Goal: Task Accomplishment & Management: Manage account settings

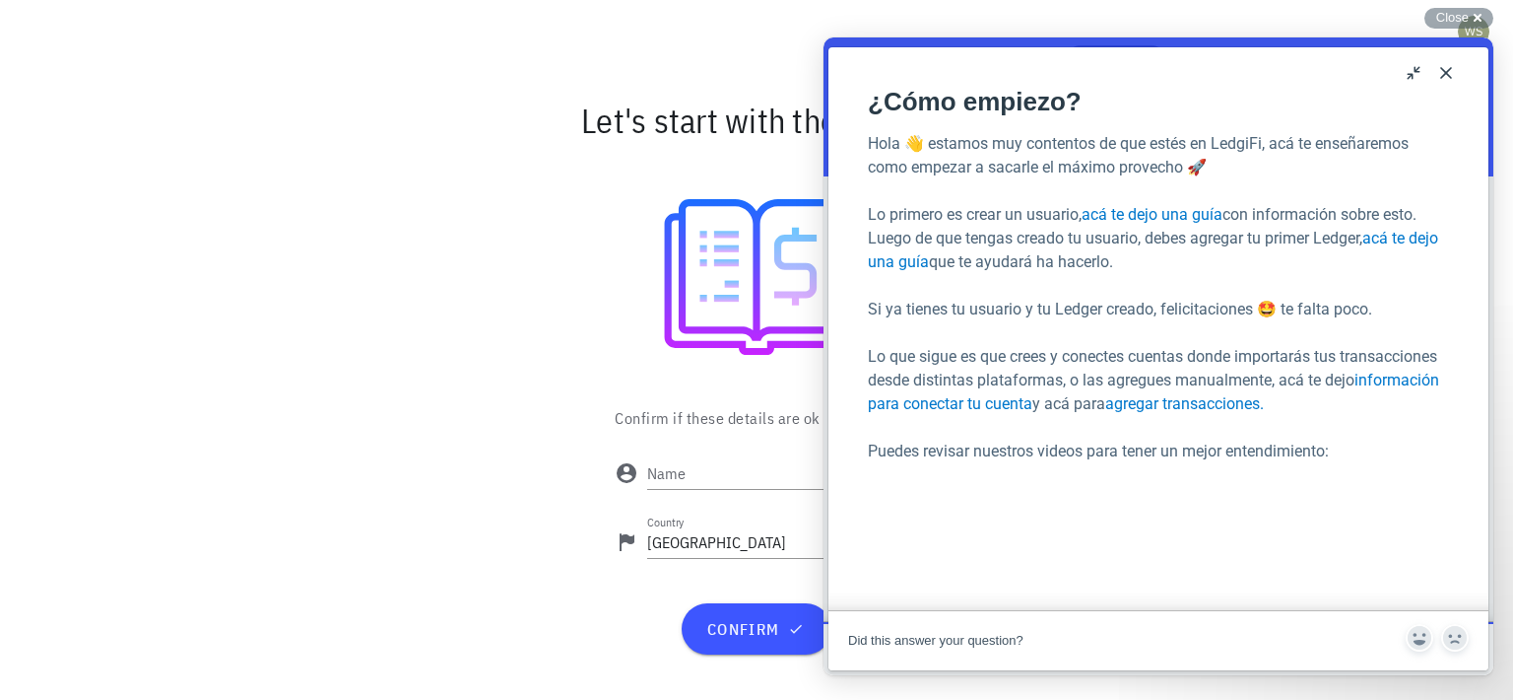
scroll to position [124, 0]
click at [1446, 71] on button "Close" at bounding box center [1447, 73] width 32 height 32
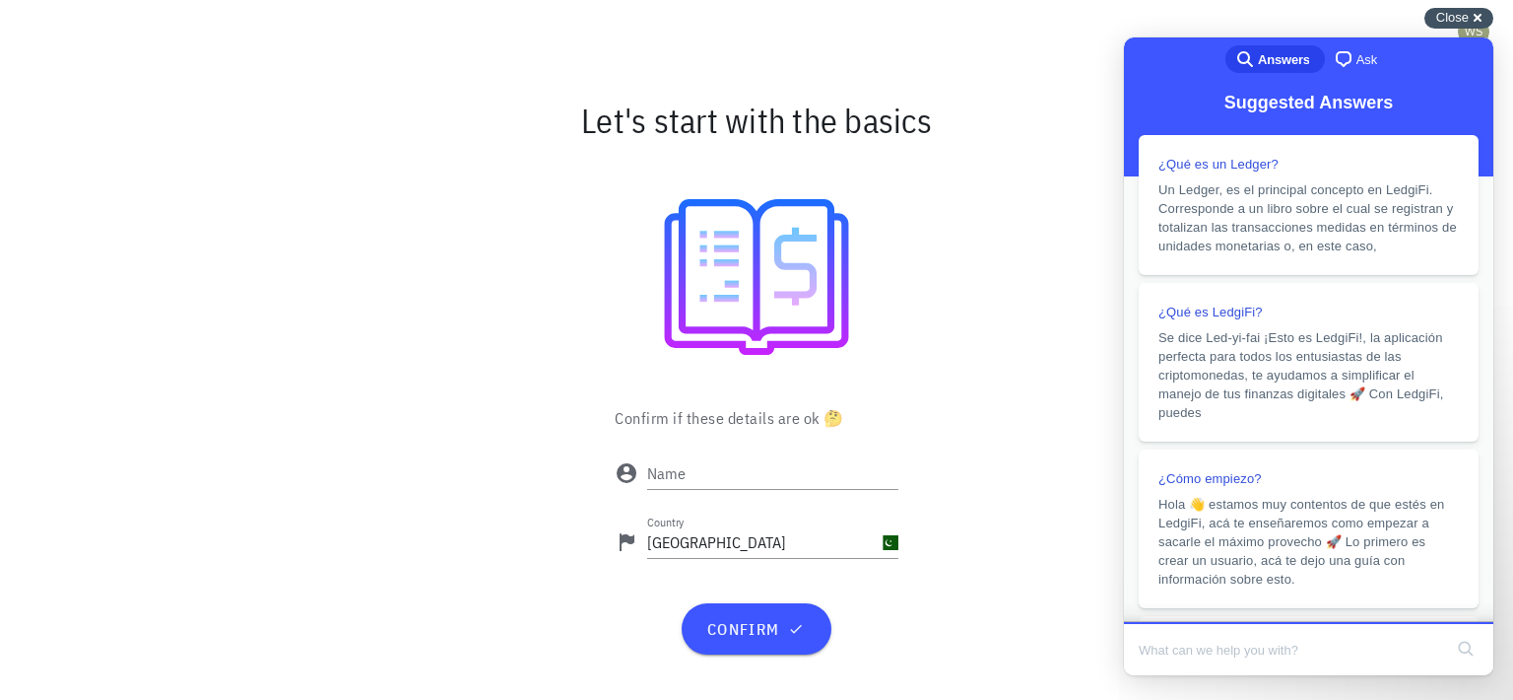
click at [1476, 18] on div "Close cross-small" at bounding box center [1459, 18] width 69 height 21
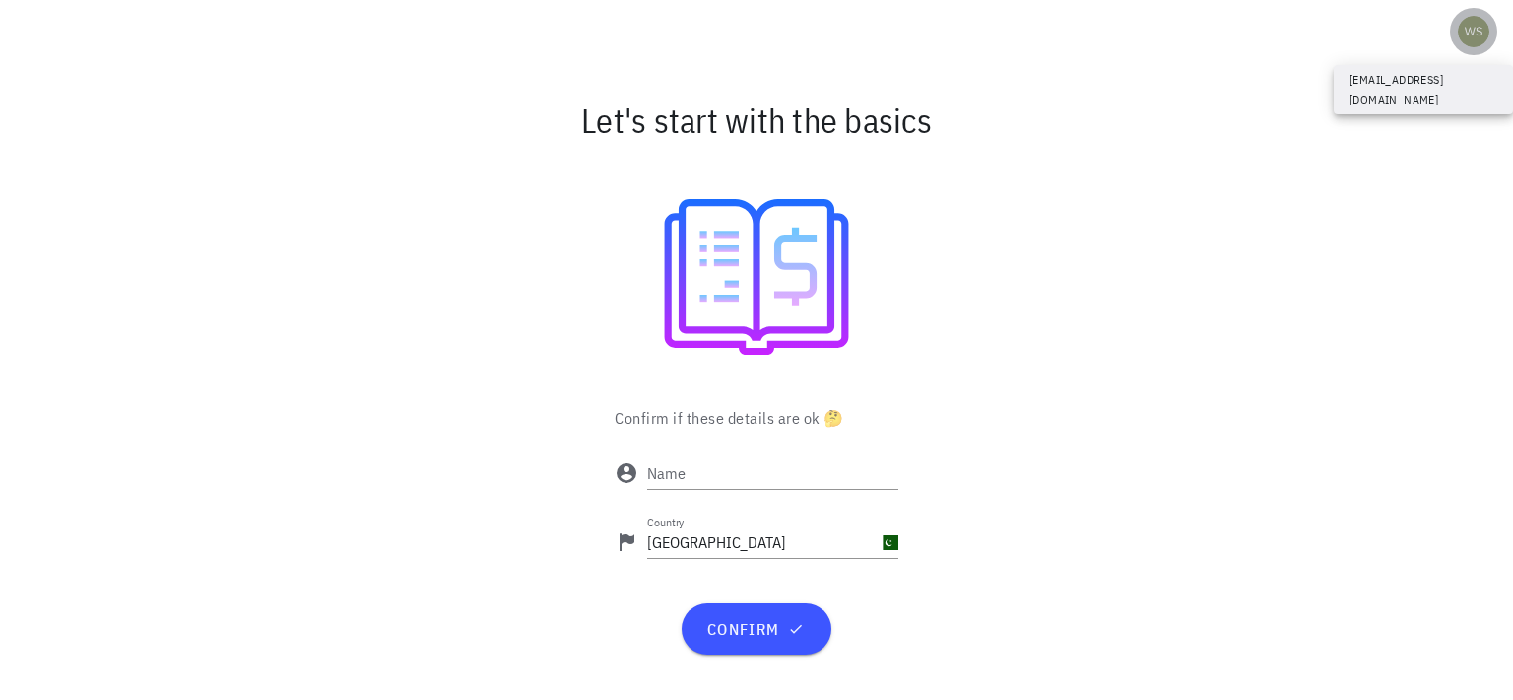
click at [1470, 33] on div "avatar" at bounding box center [1474, 32] width 32 height 32
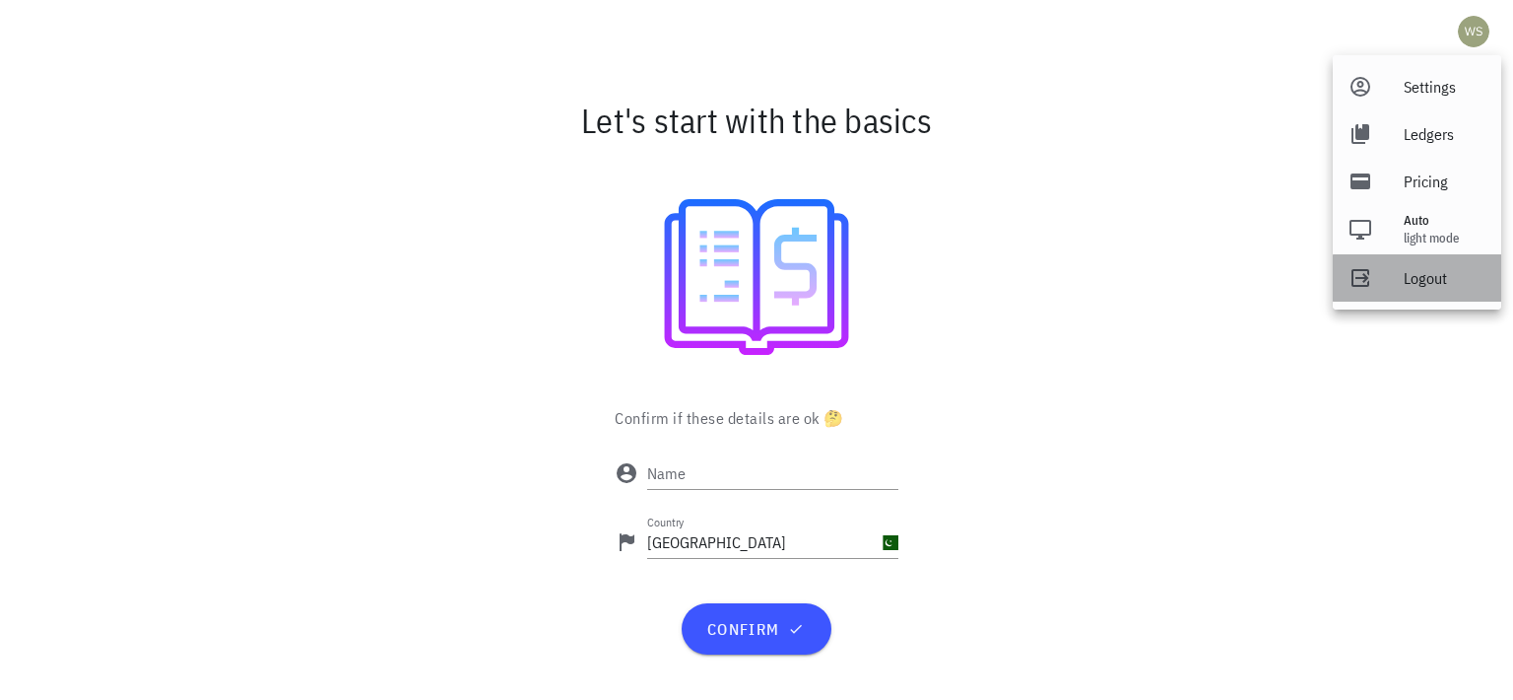
click at [1425, 291] on div "Logout" at bounding box center [1445, 277] width 82 height 39
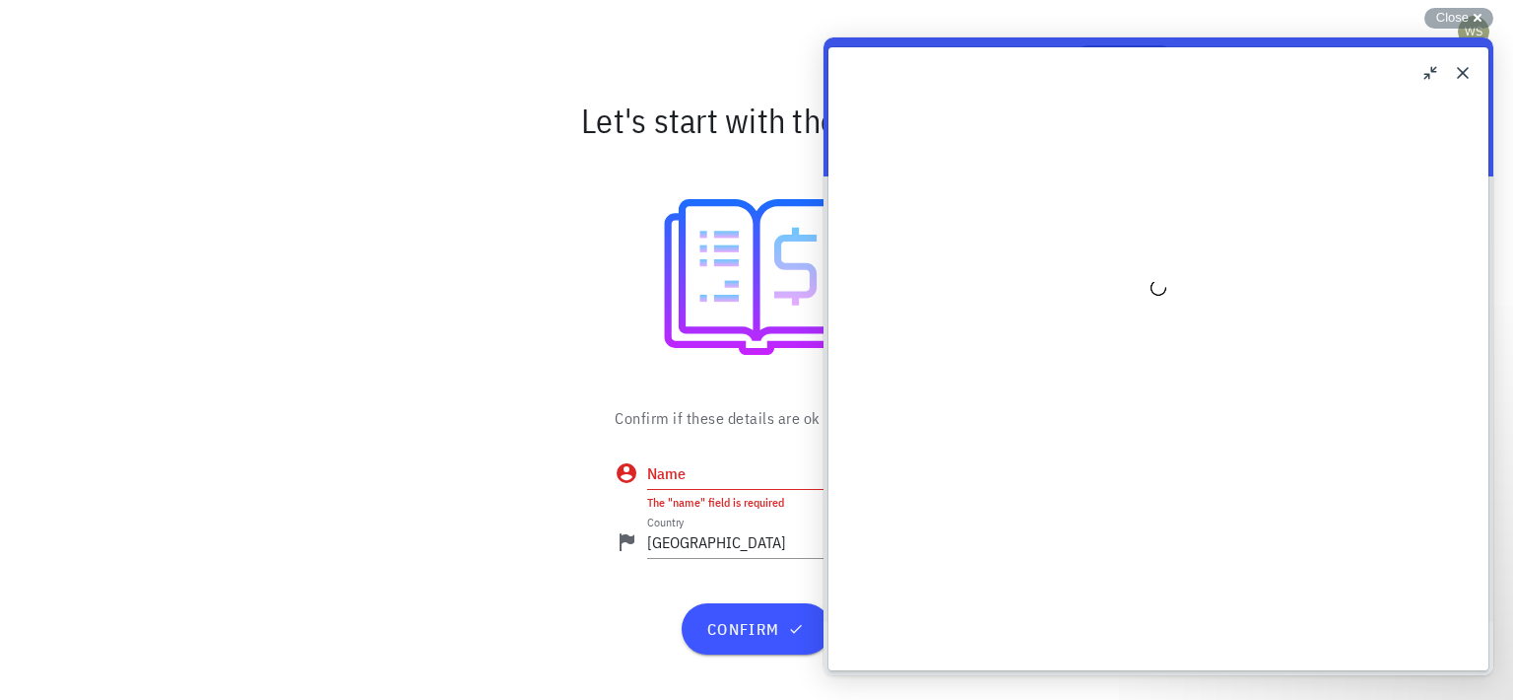
click at [1483, 52] on div "Loading" at bounding box center [1159, 358] width 660 height 623
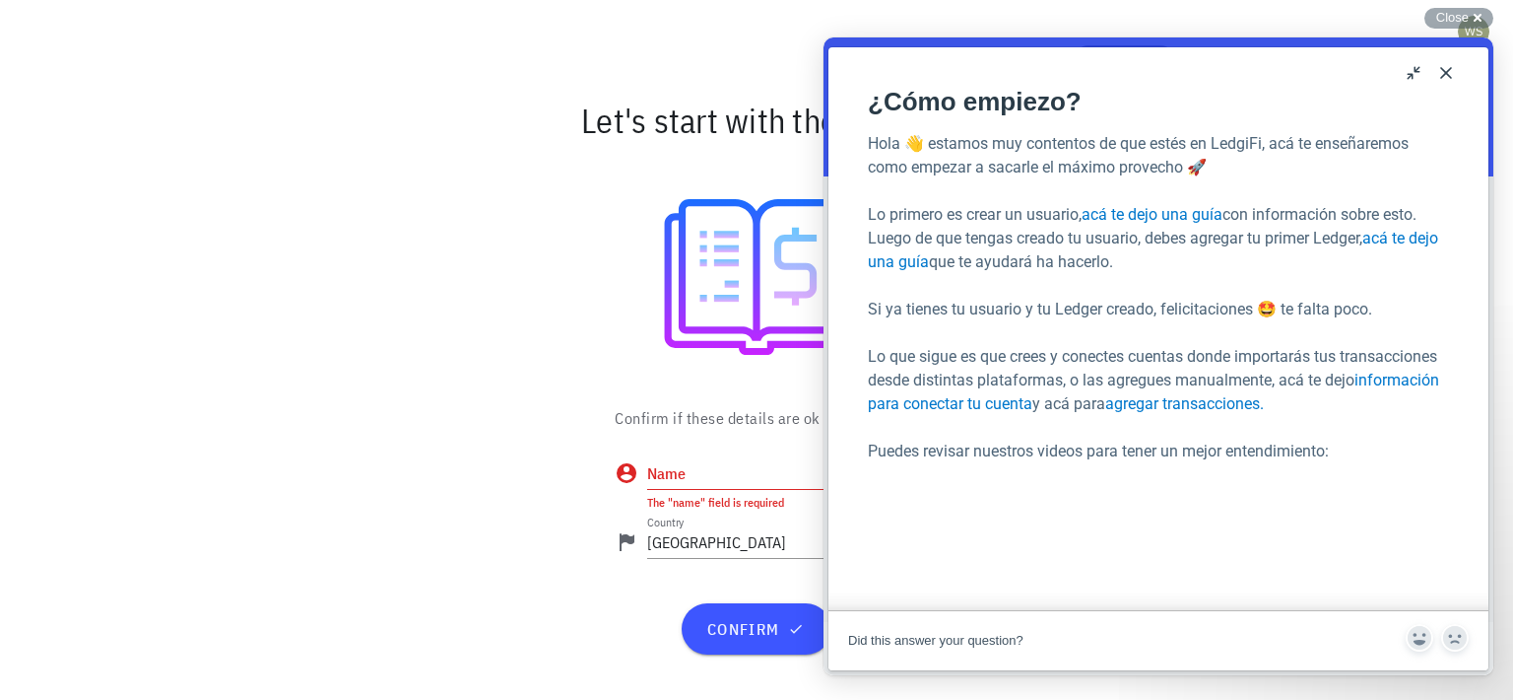
scroll to position [124, 0]
click at [1469, 14] on div "Close cross-small" at bounding box center [1459, 18] width 69 height 21
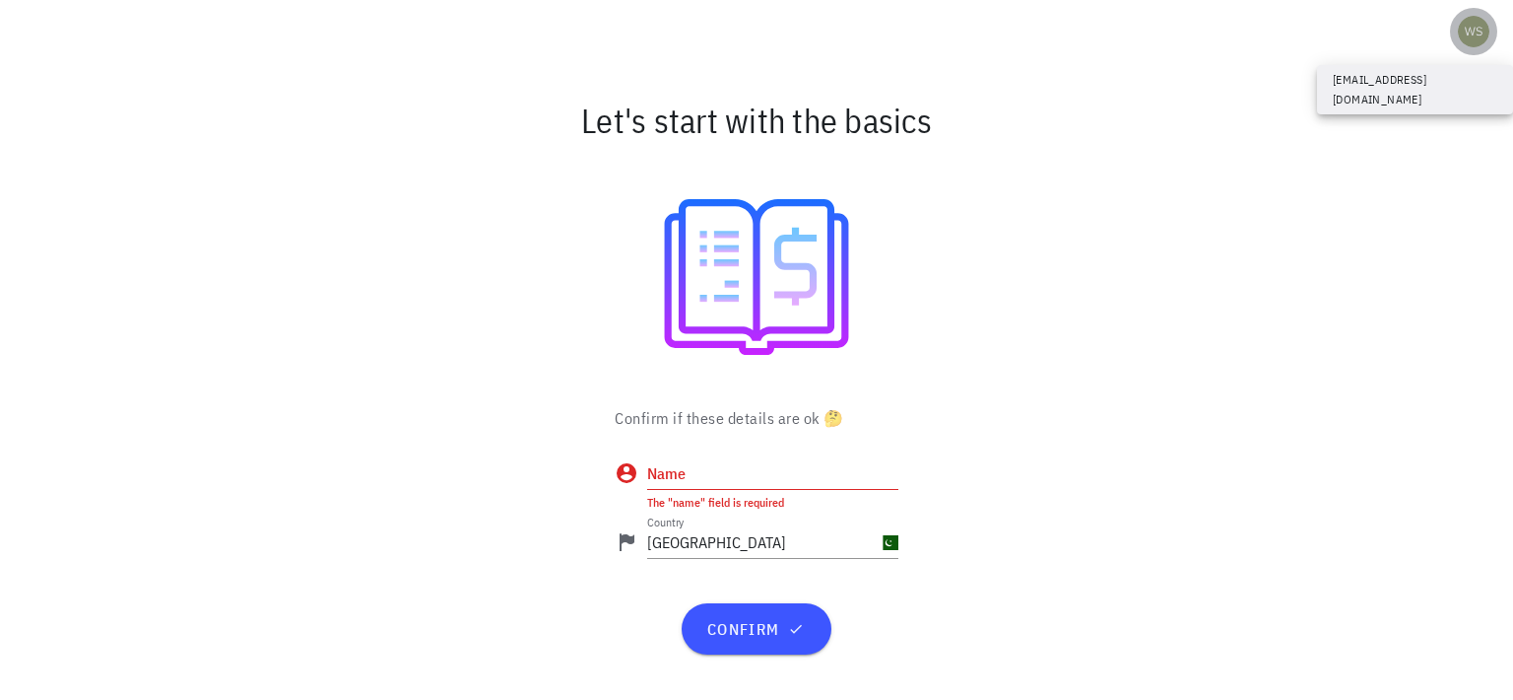
click at [1487, 24] on div "avatar" at bounding box center [1474, 32] width 32 height 32
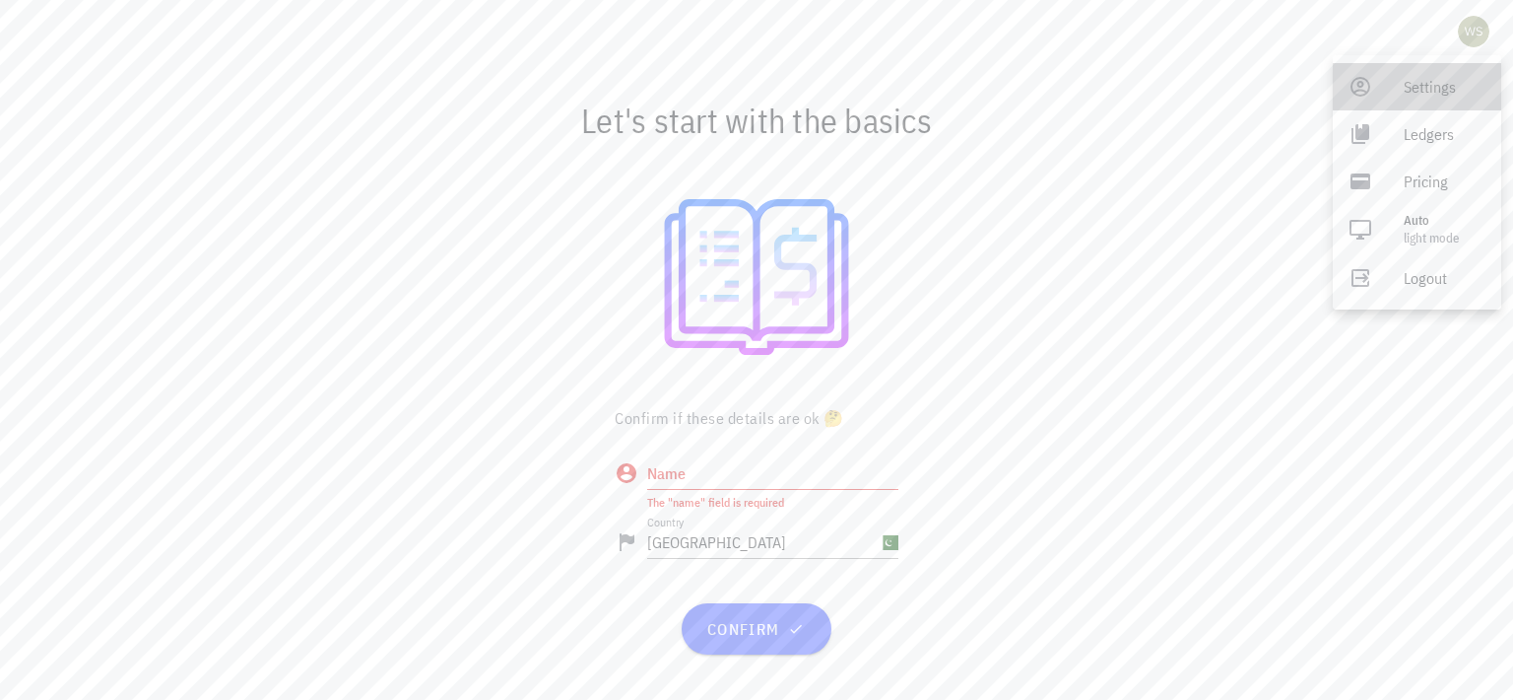
click at [1449, 92] on div "Settings" at bounding box center [1445, 86] width 82 height 39
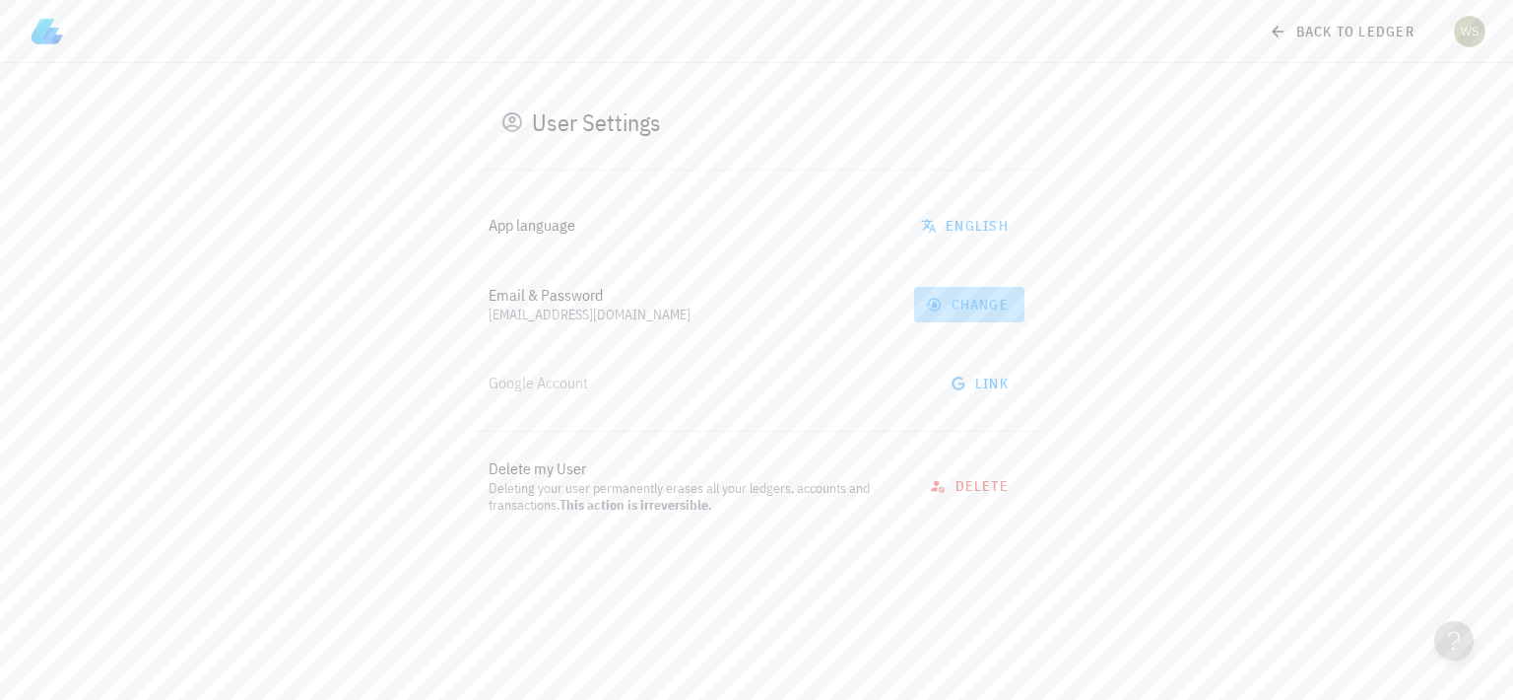
click at [983, 297] on span "change" at bounding box center [969, 305] width 79 height 18
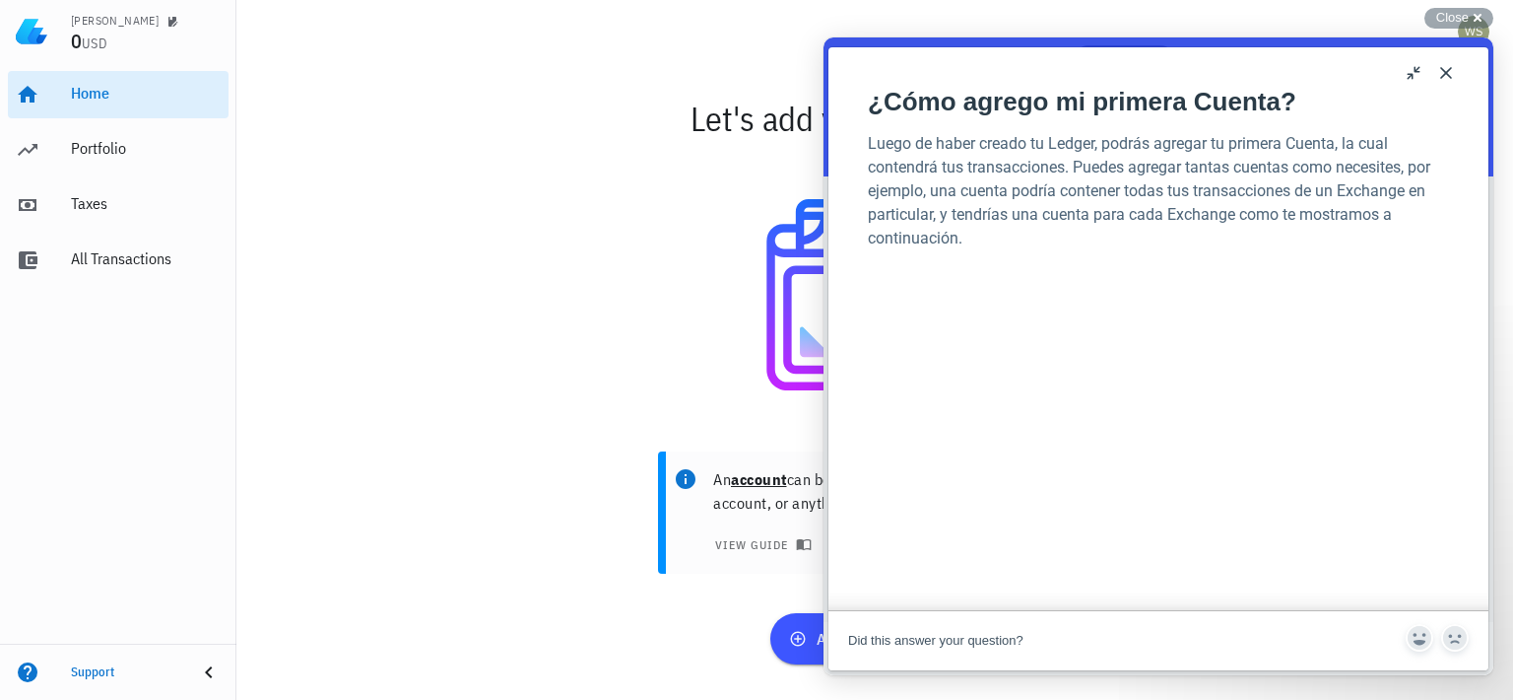
scroll to position [258, 0]
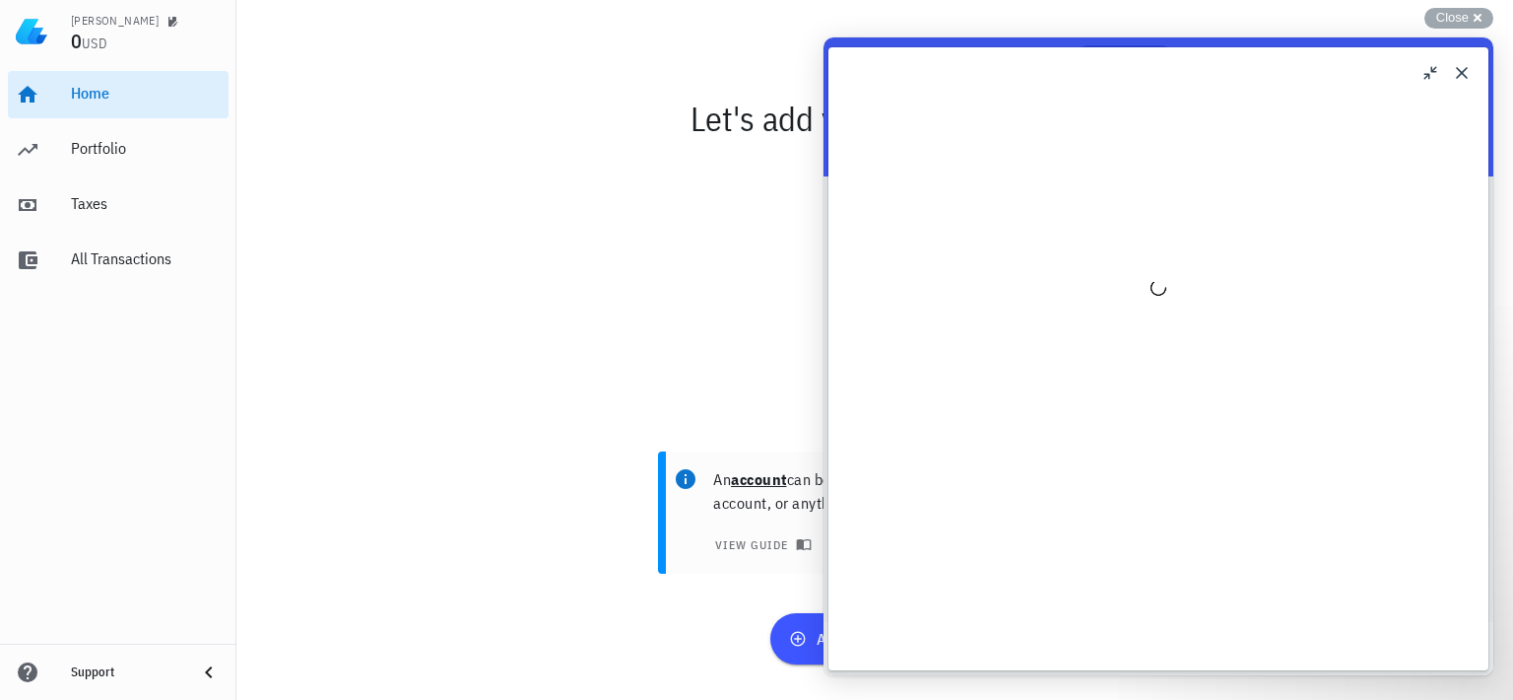
click at [1456, 70] on button "Close" at bounding box center [1462, 73] width 32 height 32
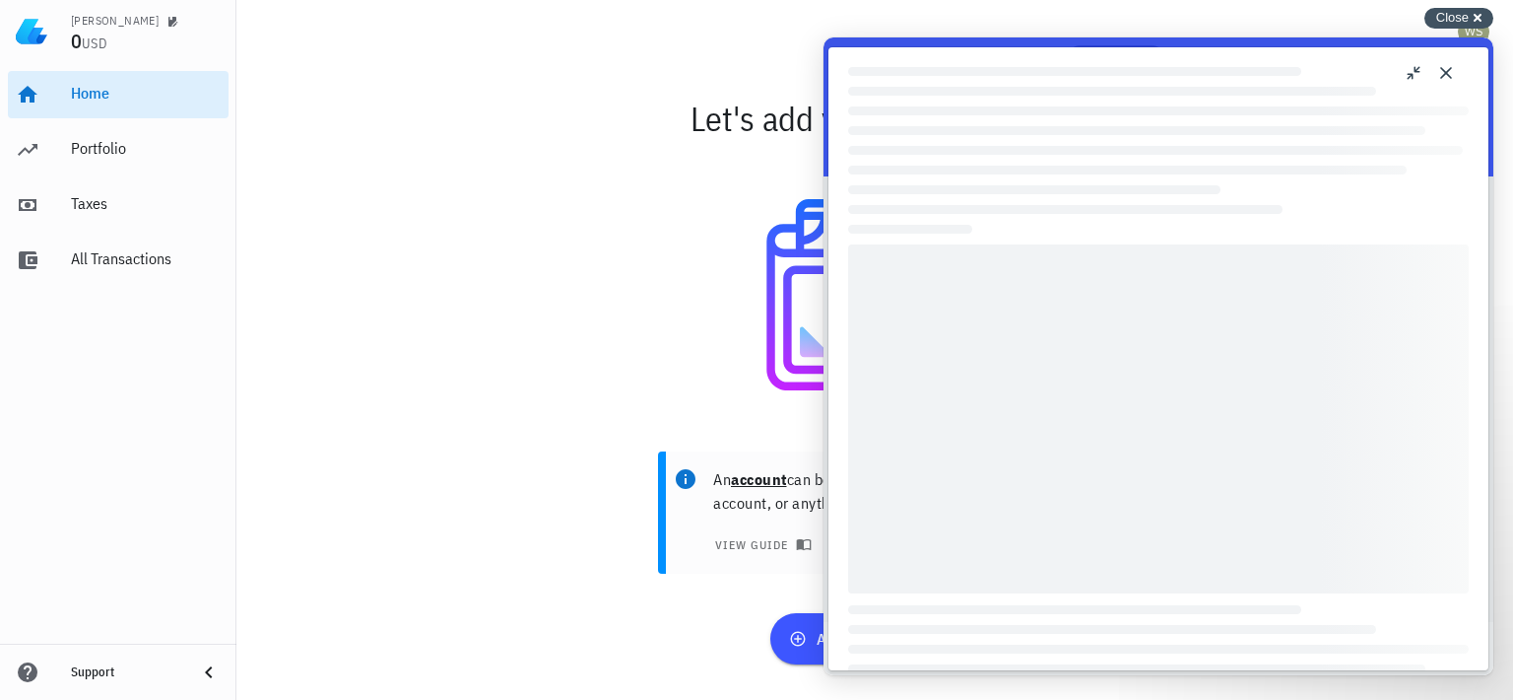
click at [1473, 18] on div "Close cross-small" at bounding box center [1459, 18] width 69 height 21
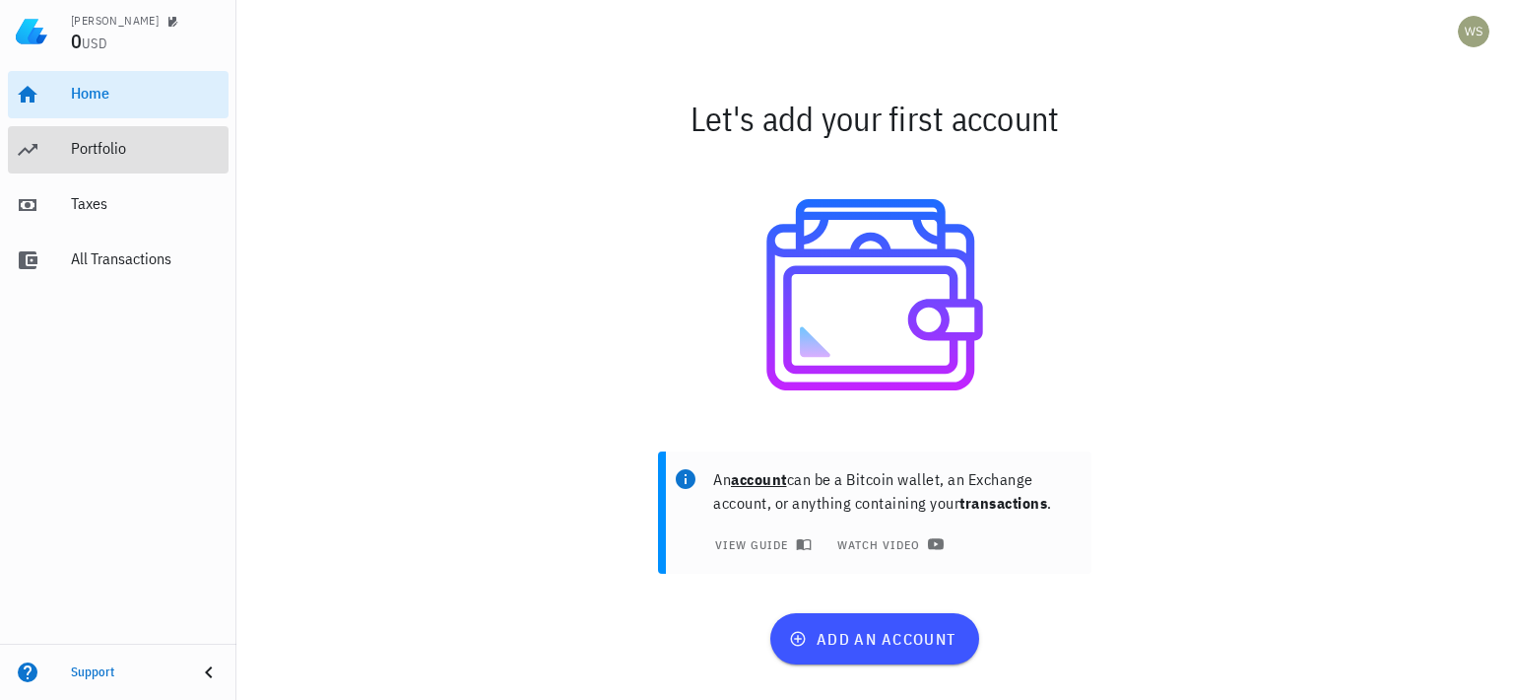
click at [103, 167] on div "Portfolio" at bounding box center [146, 149] width 150 height 44
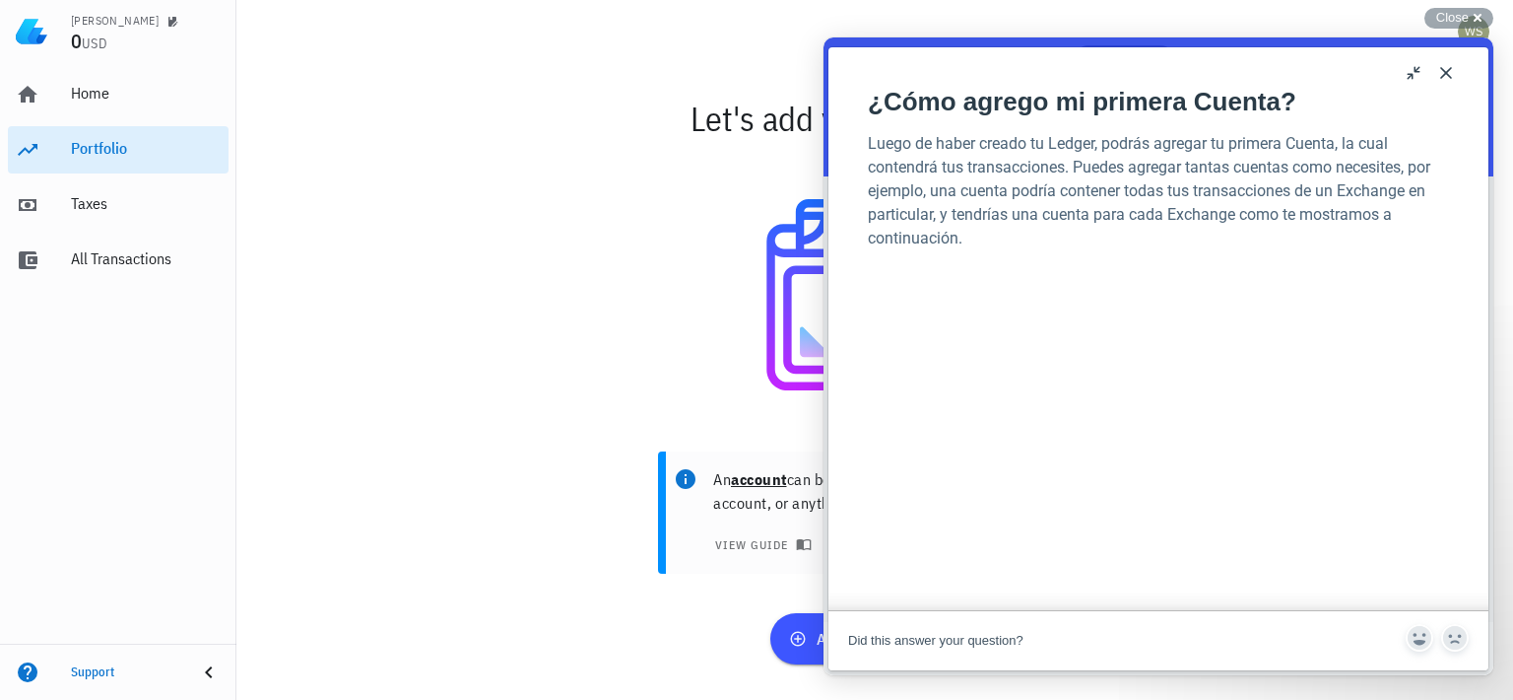
scroll to position [258, 0]
click at [120, 165] on div "Portfolio" at bounding box center [146, 149] width 150 height 44
